Goal: Task Accomplishment & Management: Manage account settings

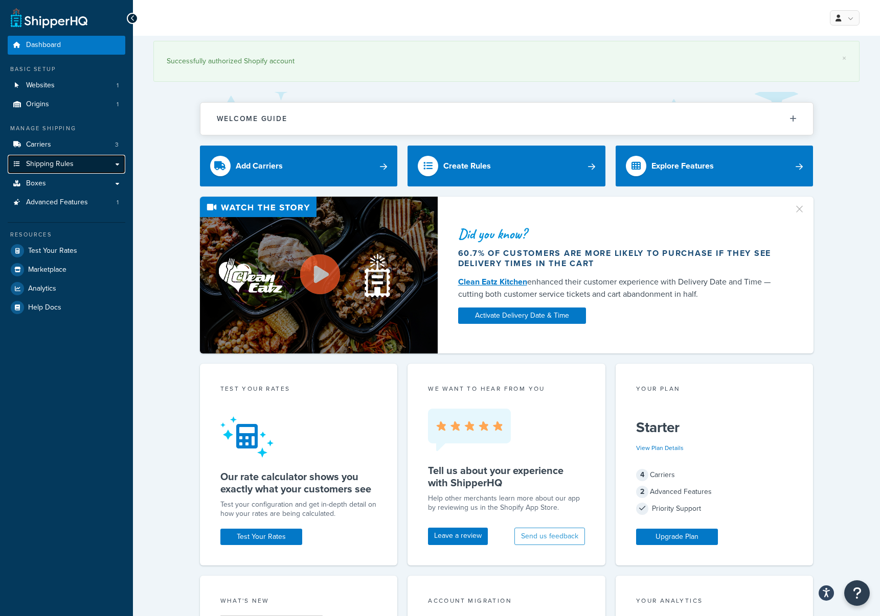
click at [67, 163] on span "Shipping Rules" at bounding box center [50, 164] width 48 height 9
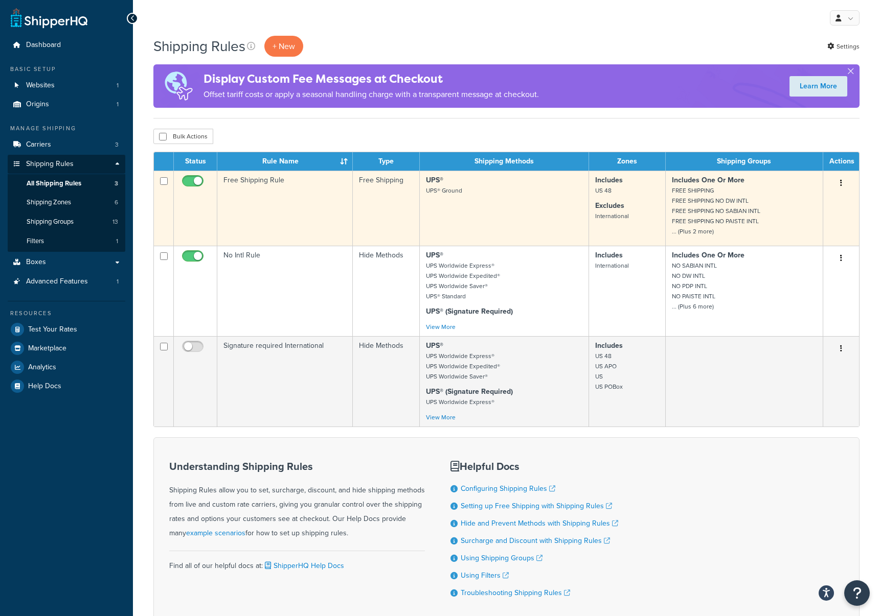
click at [262, 180] on td "Free Shipping Rule" at bounding box center [284, 208] width 135 height 75
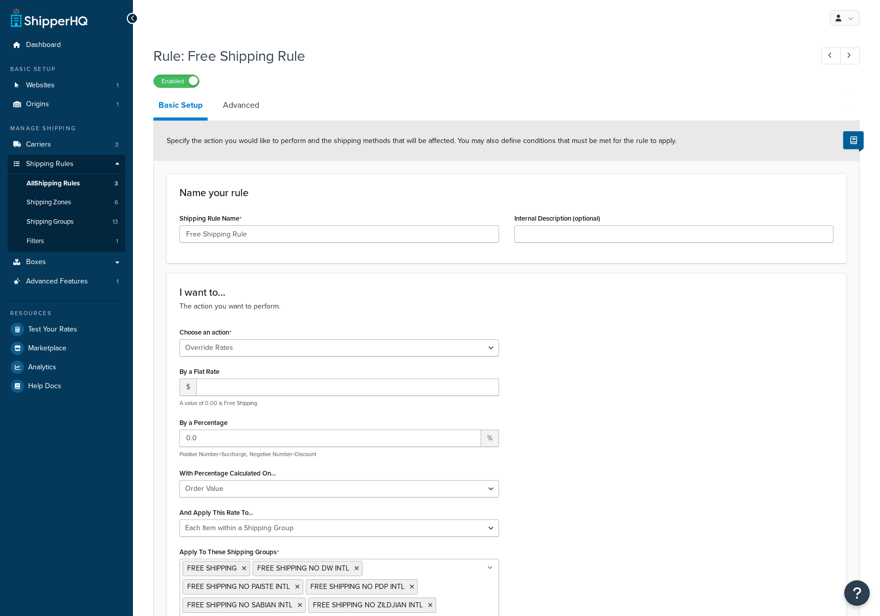
select select "OVERRIDE"
select select "ITEM"
